Goal: Task Accomplishment & Management: Use online tool/utility

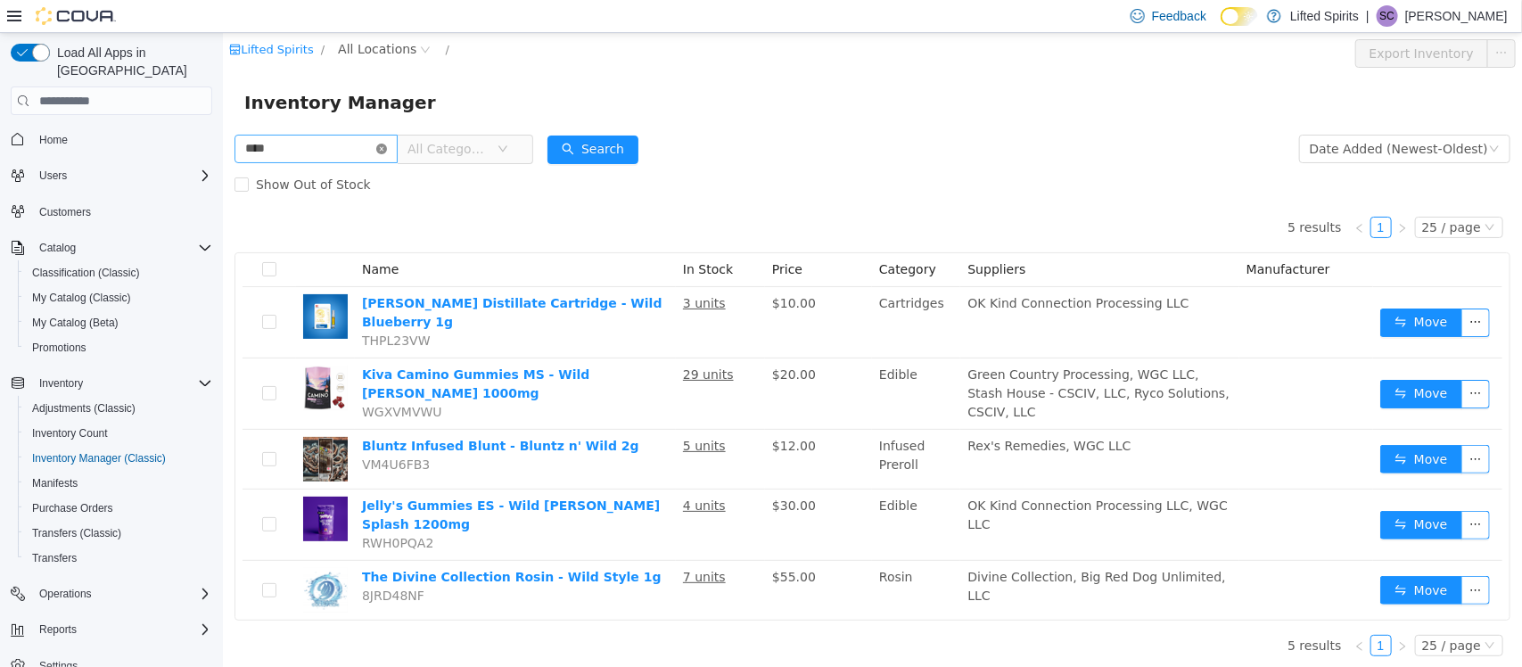
click at [386, 150] on icon "icon: close-circle" at bounding box center [380, 149] width 11 height 11
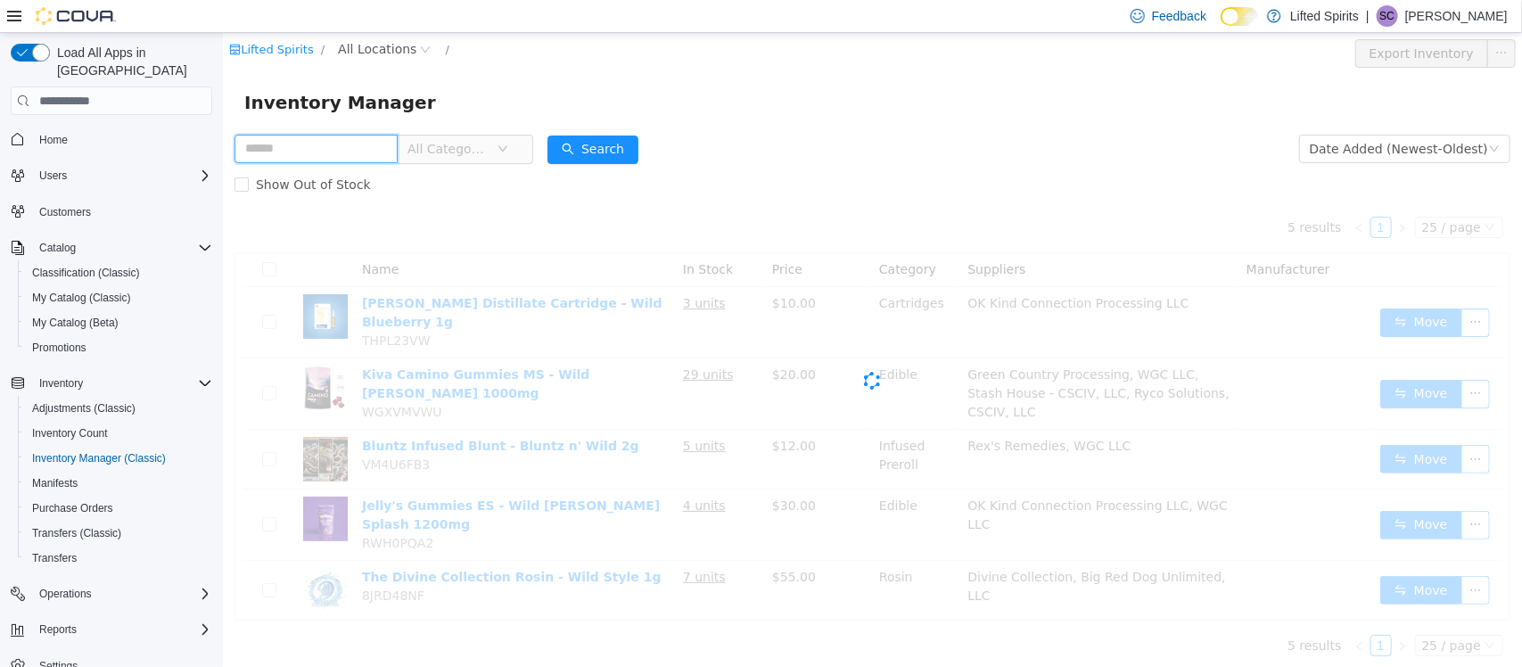
click at [384, 143] on input "text" at bounding box center [315, 149] width 163 height 29
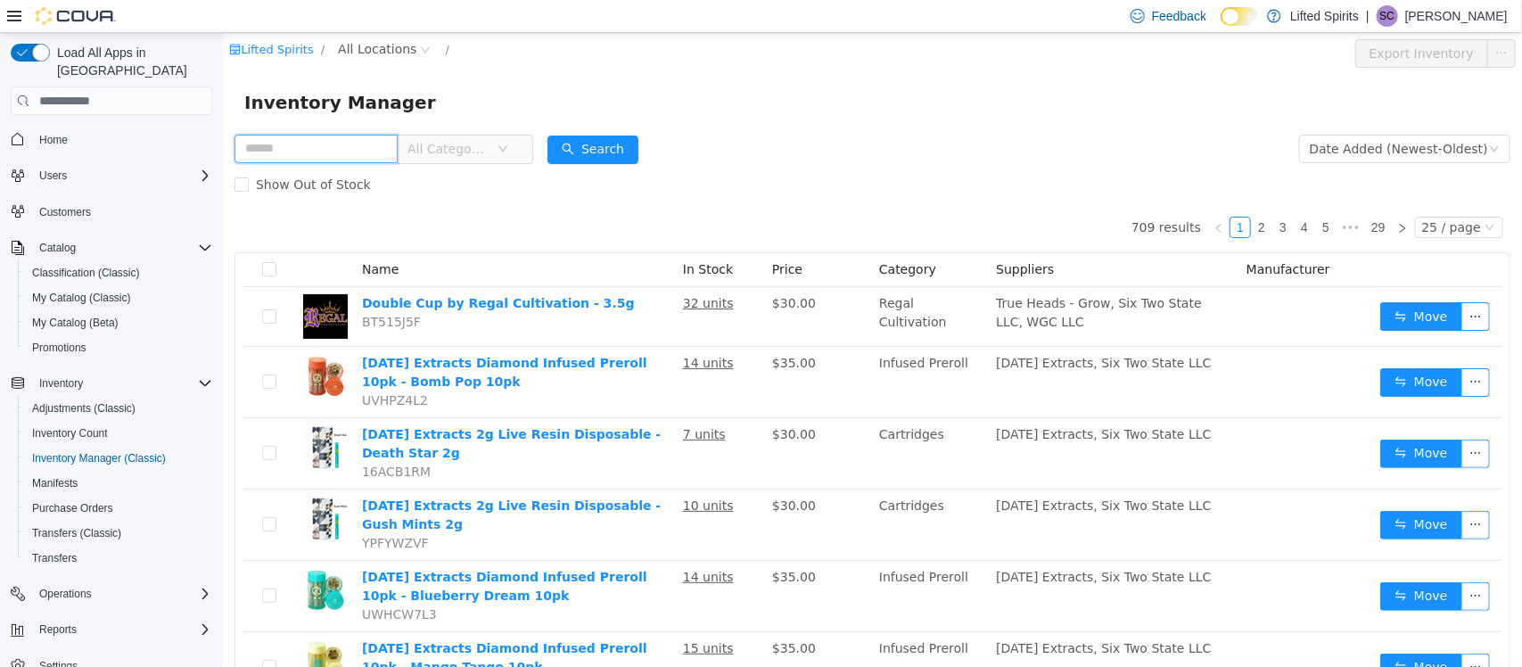
click at [300, 142] on input "text" at bounding box center [315, 149] width 163 height 29
click at [617, 78] on div "Inventory Manager" at bounding box center [871, 102] width 1299 height 57
click at [1024, 190] on div "Show Out of Stock" at bounding box center [872, 185] width 1276 height 36
click at [361, 147] on input "text" at bounding box center [315, 149] width 163 height 29
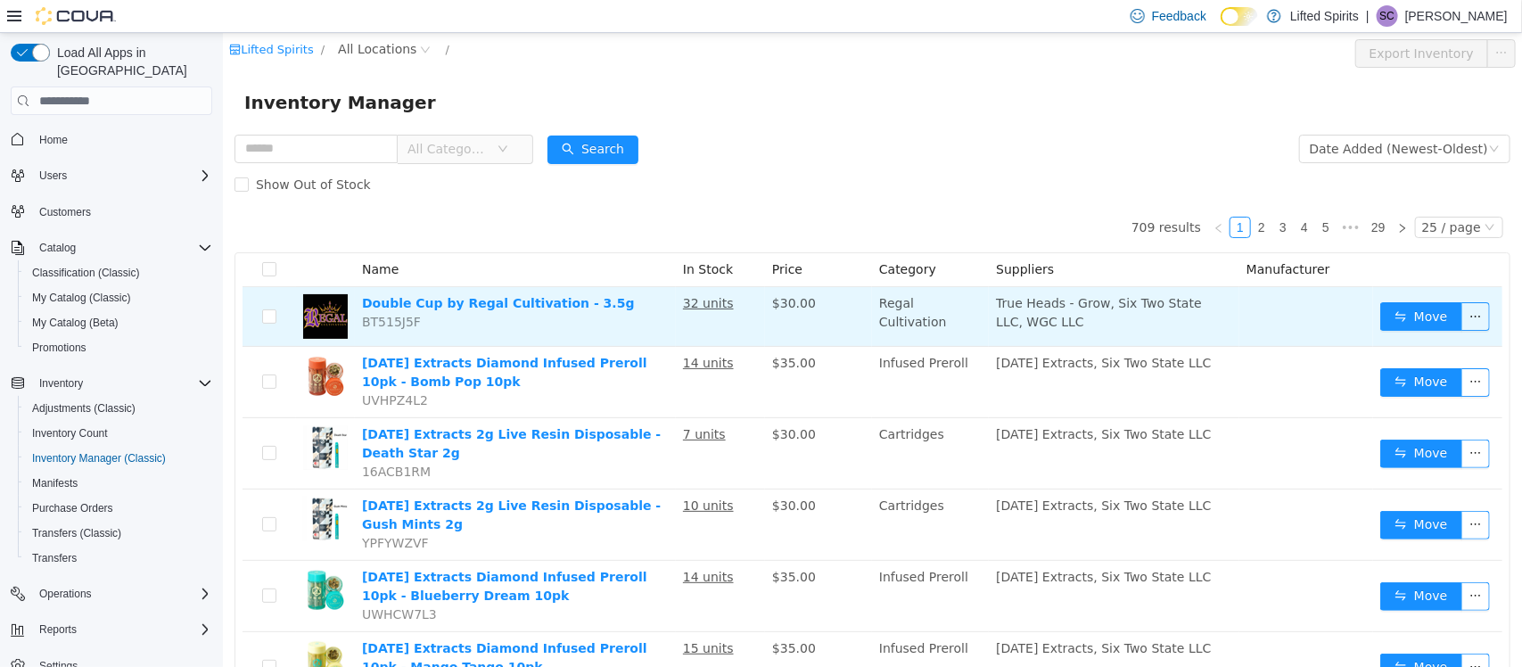
click at [1472, 317] on td "Move" at bounding box center [1436, 317] width 129 height 60
click at [1464, 319] on button "button" at bounding box center [1474, 316] width 29 height 29
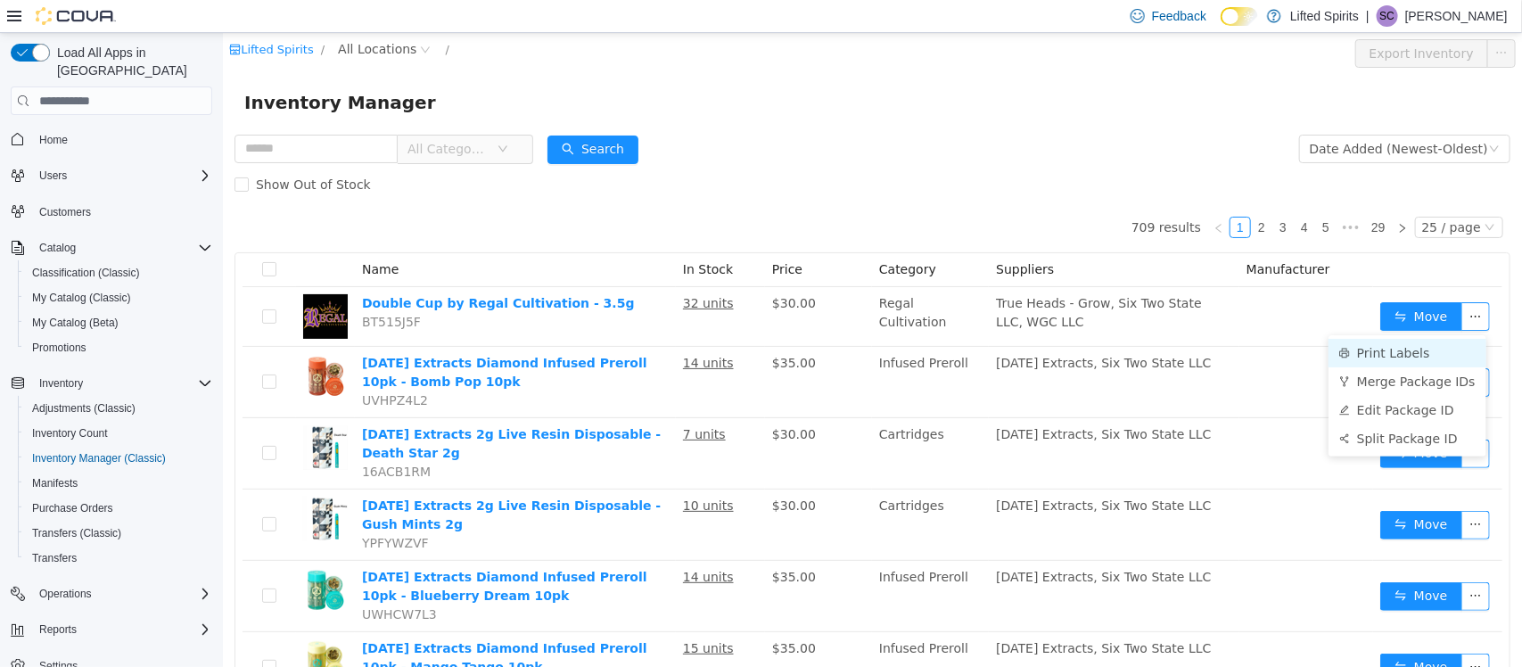
click at [1421, 350] on li "Print Labels" at bounding box center [1407, 353] width 158 height 29
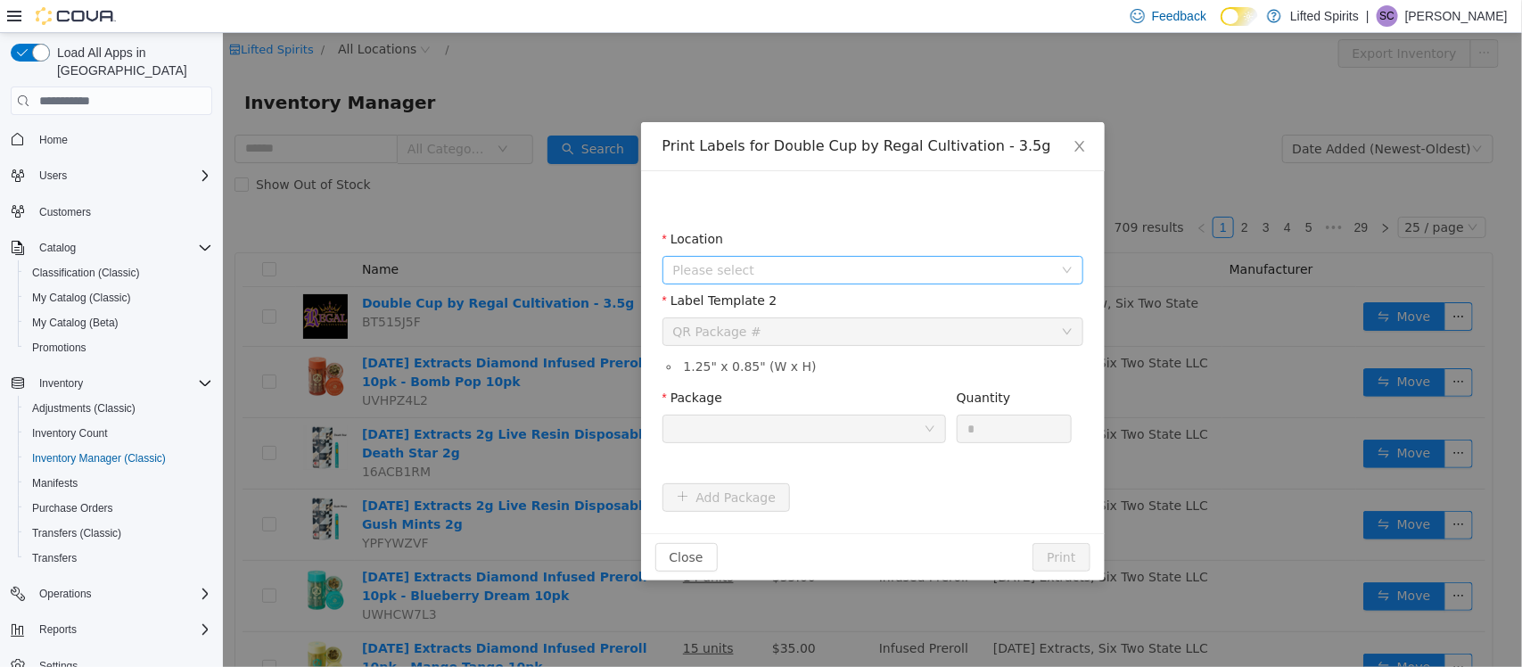
click at [824, 262] on span "Please select" at bounding box center [862, 270] width 380 height 18
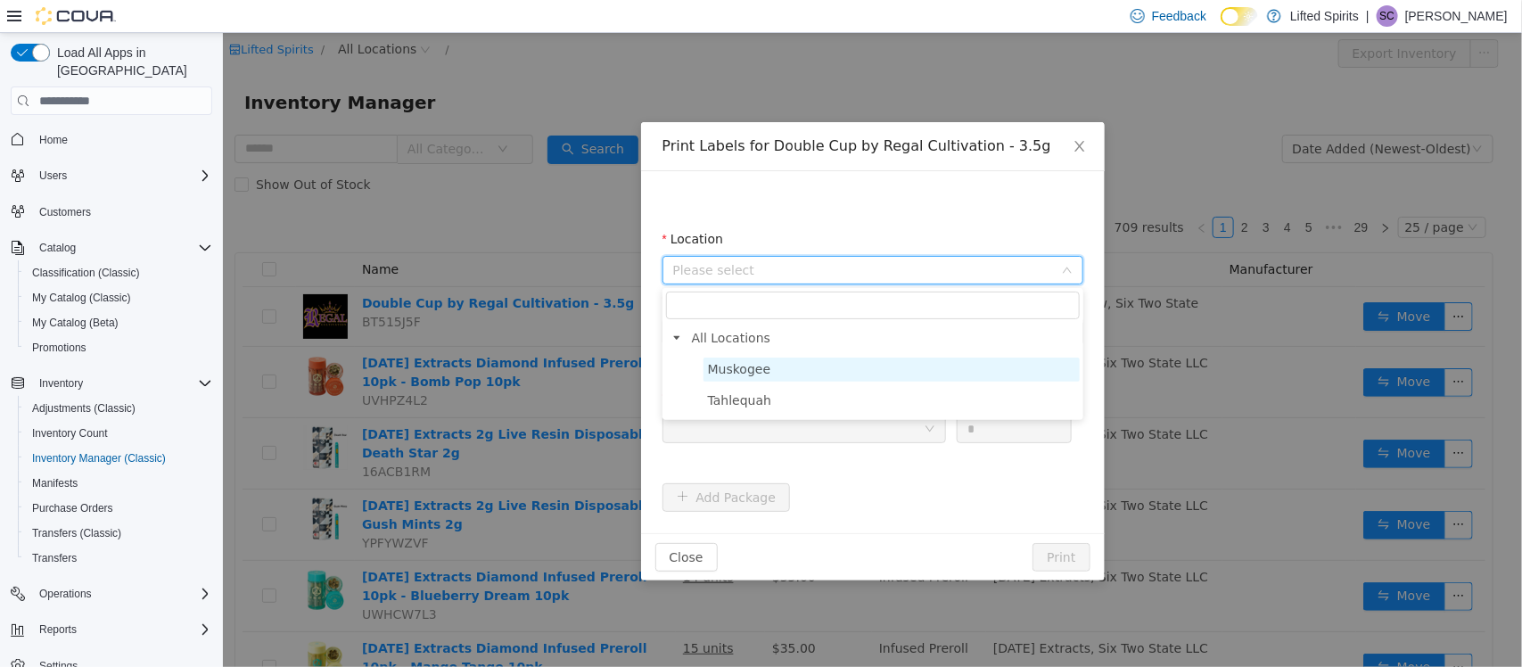
click at [802, 369] on span "Muskogee" at bounding box center [891, 370] width 376 height 24
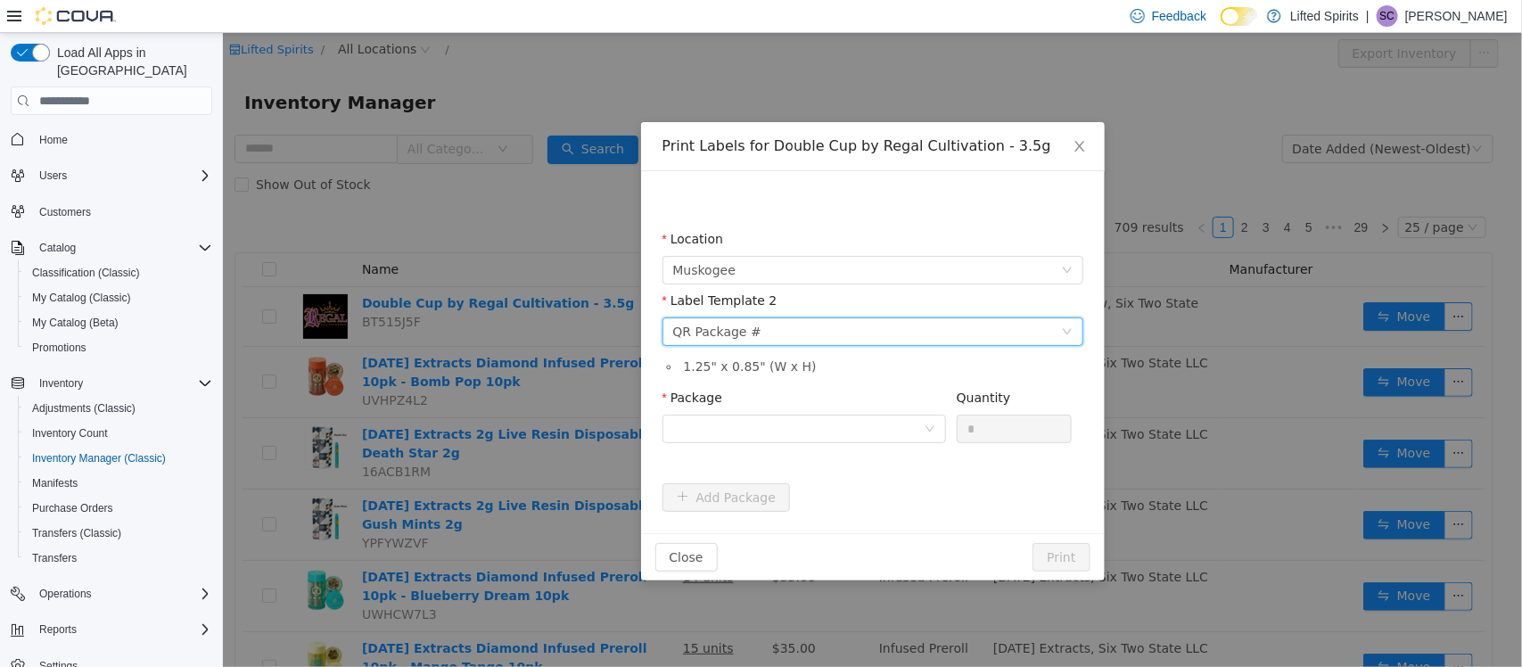
click at [835, 338] on div "Please select a label template QR Package #" at bounding box center [866, 331] width 388 height 27
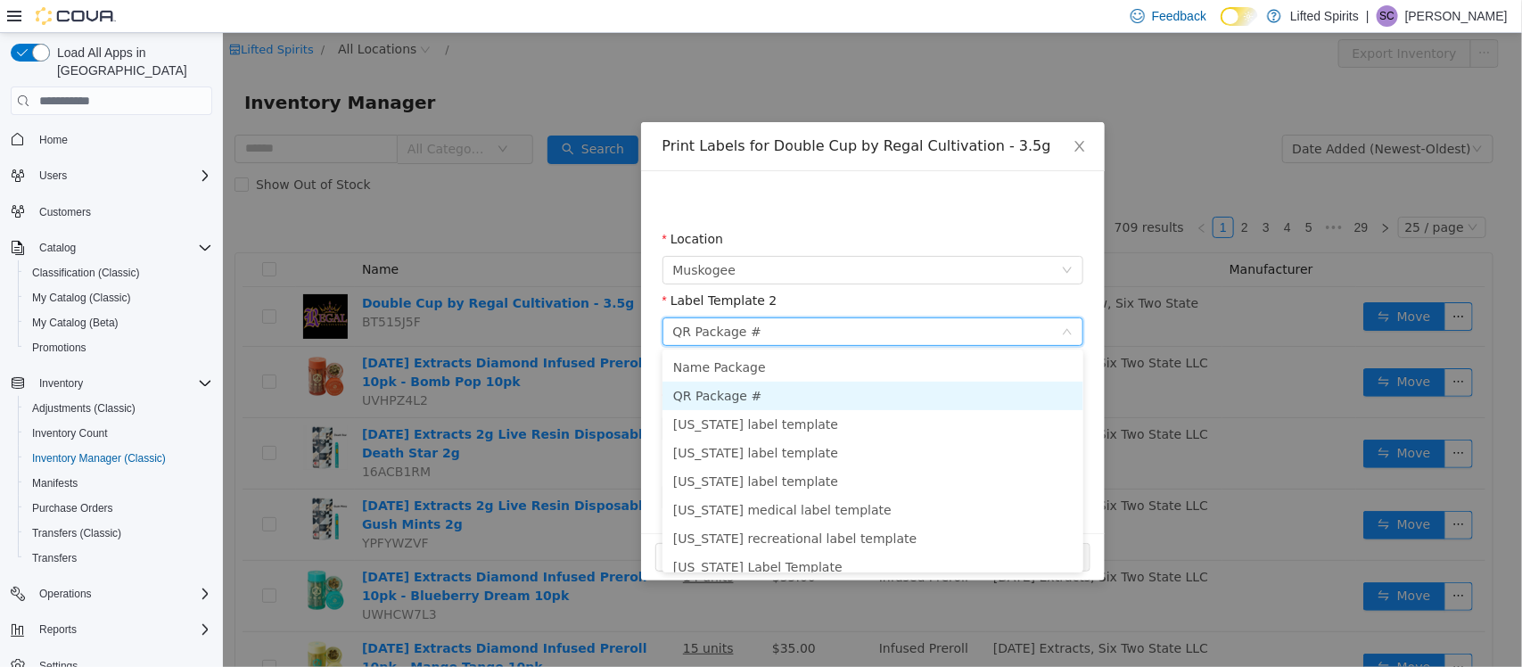
click at [831, 387] on li "QR Package #" at bounding box center [872, 396] width 421 height 29
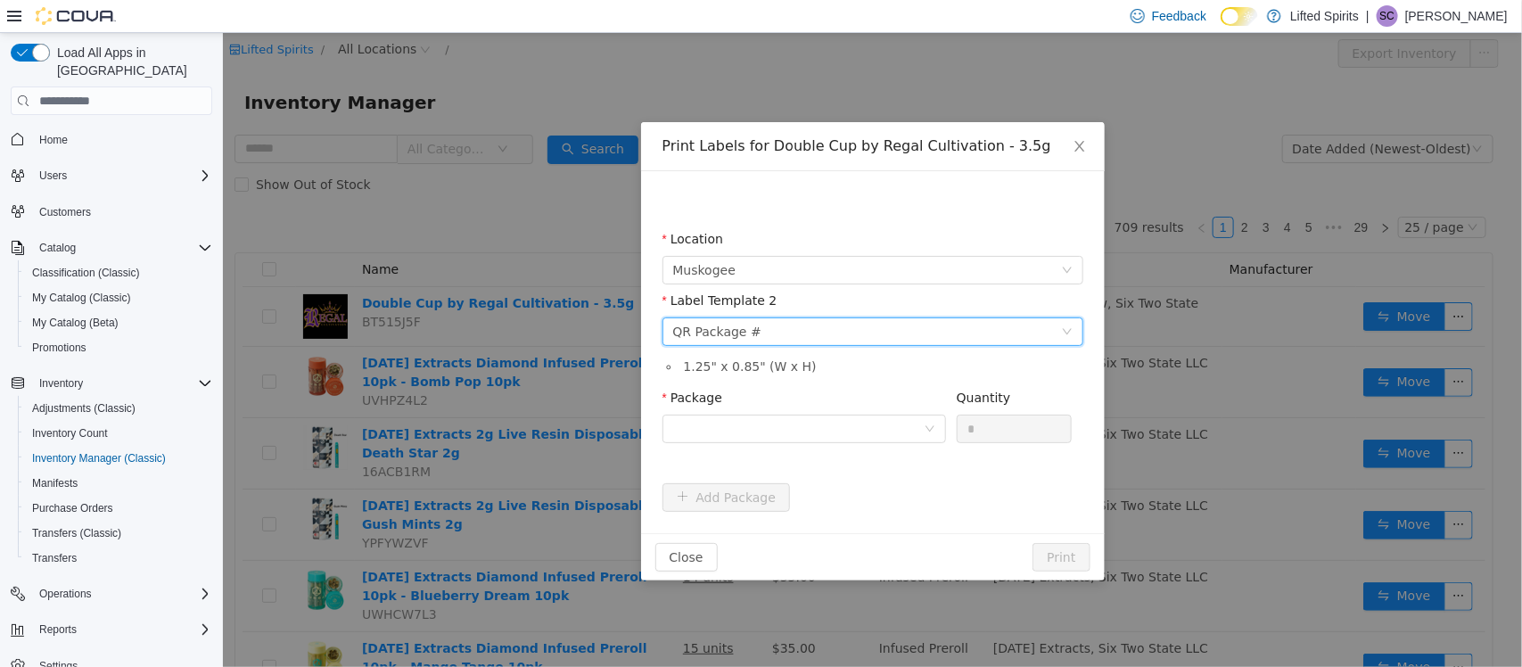
click at [923, 223] on div "Location Muskogee Label Template 2 Please select a label template QR Package # …" at bounding box center [872, 352] width 421 height 319
click at [893, 427] on div at bounding box center [797, 428] width 251 height 27
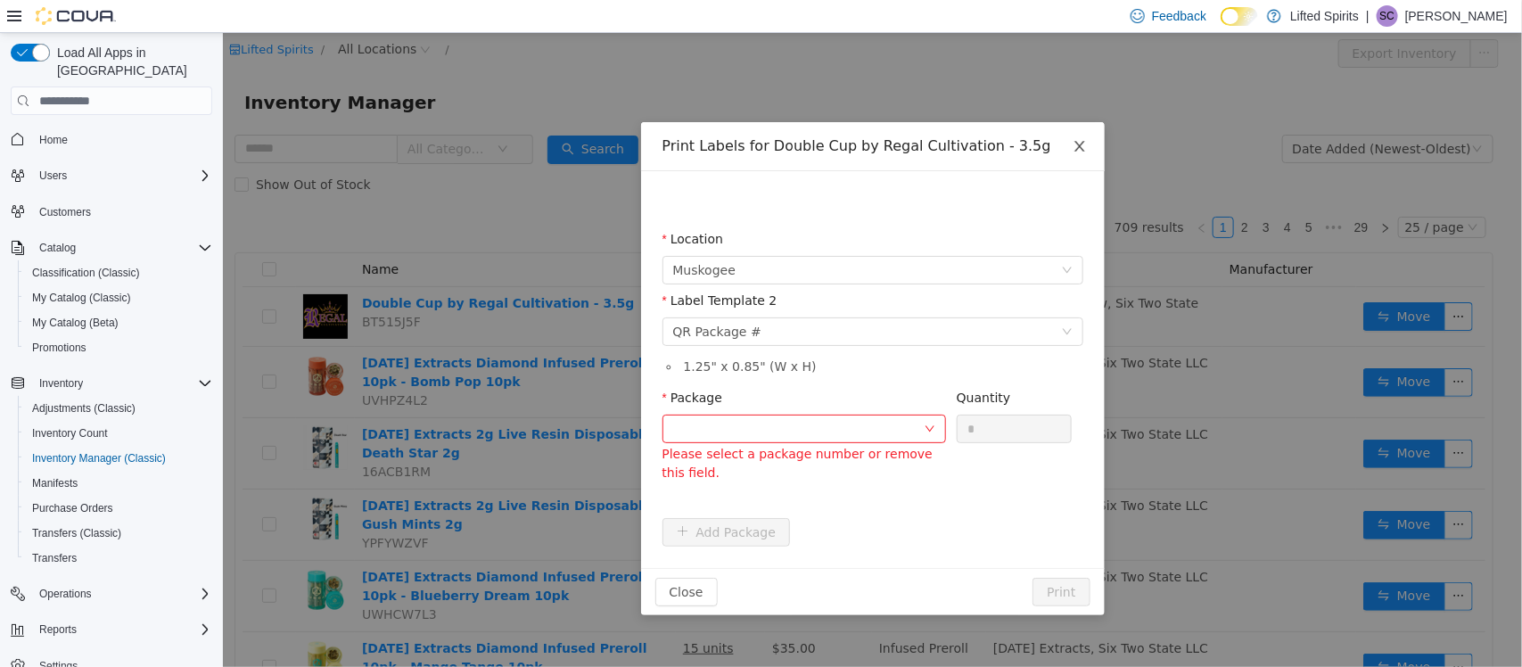
click at [1082, 145] on icon "icon: close" at bounding box center [1079, 146] width 14 height 14
